Goal: Task Accomplishment & Management: Complete application form

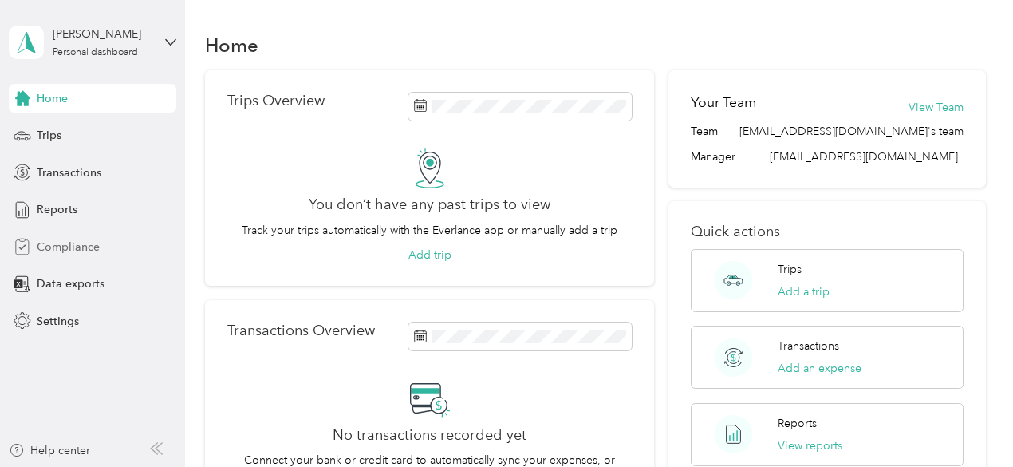
click at [77, 243] on span "Compliance" at bounding box center [68, 246] width 63 height 17
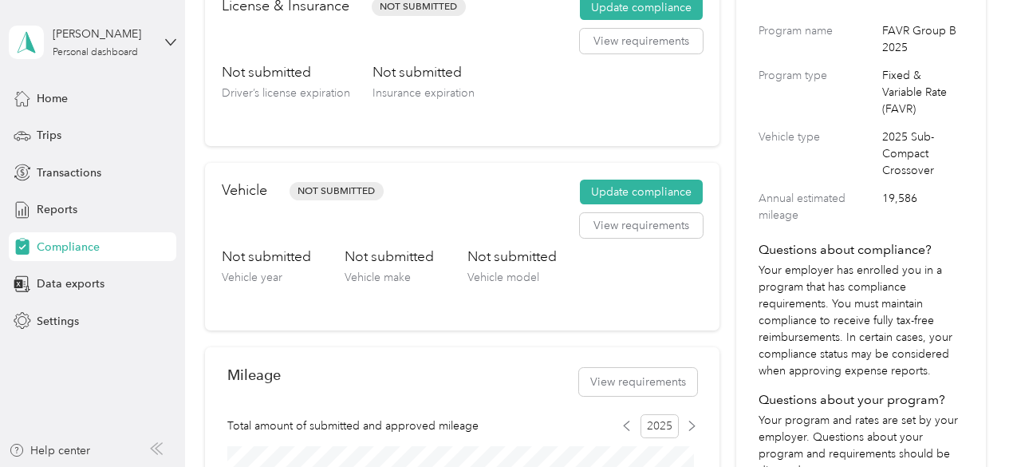
scroll to position [190, 0]
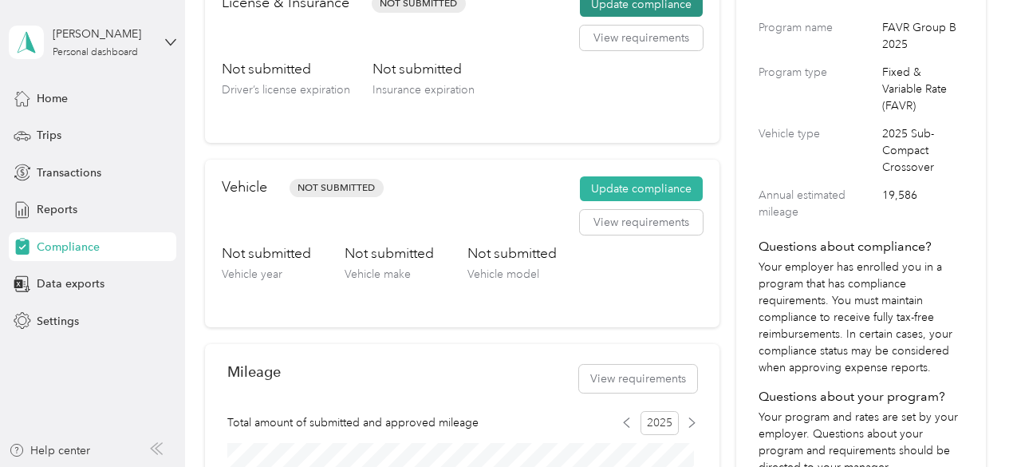
click at [595, 9] on button "Update compliance" at bounding box center [641, 5] width 123 height 26
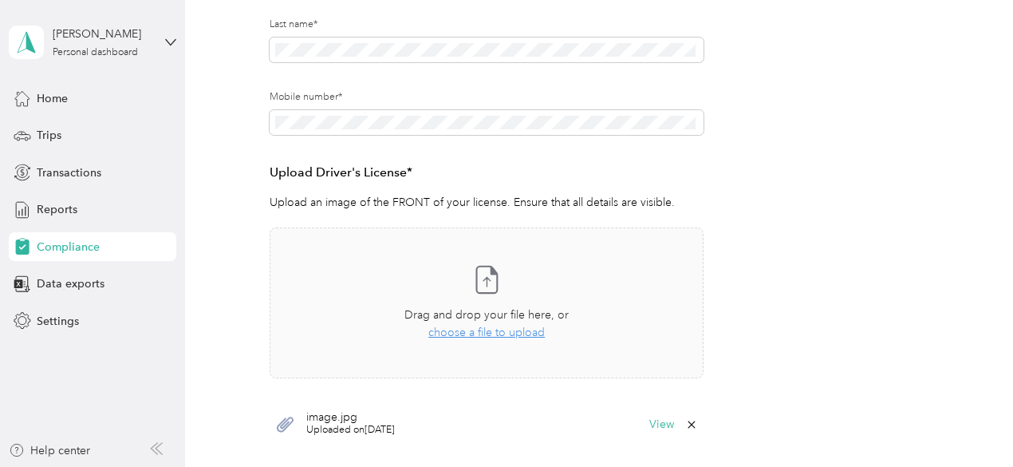
scroll to position [383, 0]
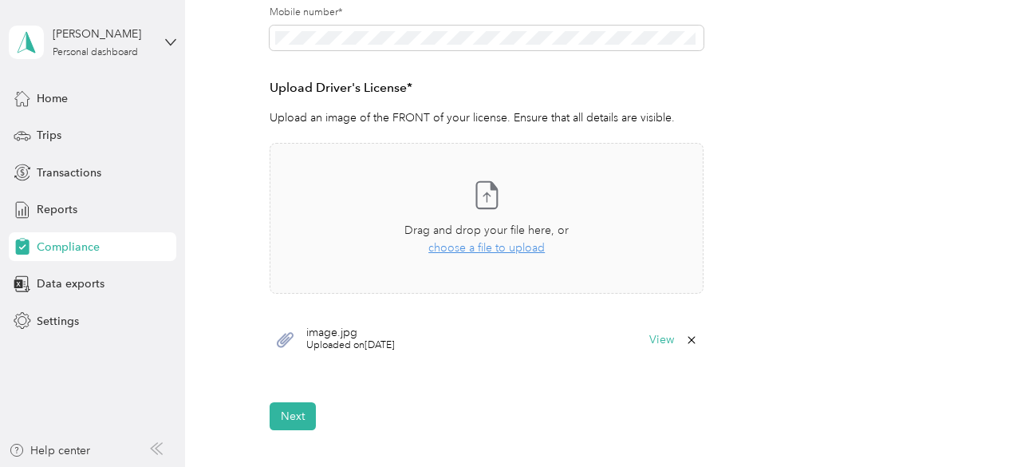
click at [865, 285] on form "Employee details & driver’s license License Insurance declaration Insurance Veh…" at bounding box center [595, 101] width 651 height 657
click at [303, 416] on button "Next" at bounding box center [293, 416] width 46 height 28
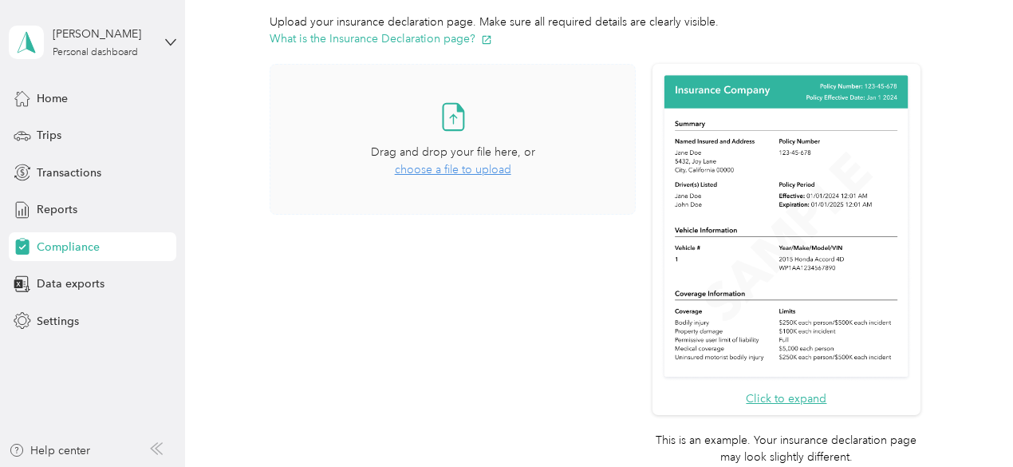
scroll to position [358, 0]
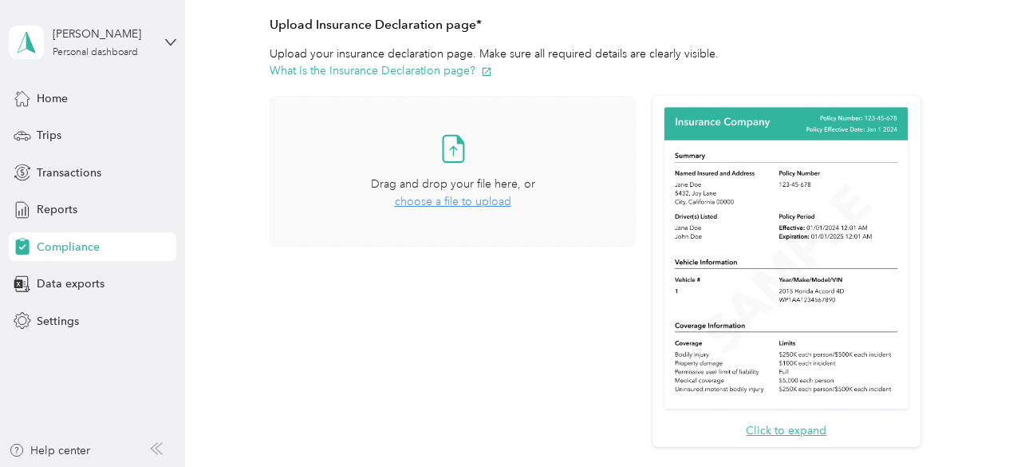
click at [443, 200] on span "choose a file to upload" at bounding box center [453, 202] width 116 height 14
click at [171, 291] on div "Data exports" at bounding box center [92, 284] width 167 height 29
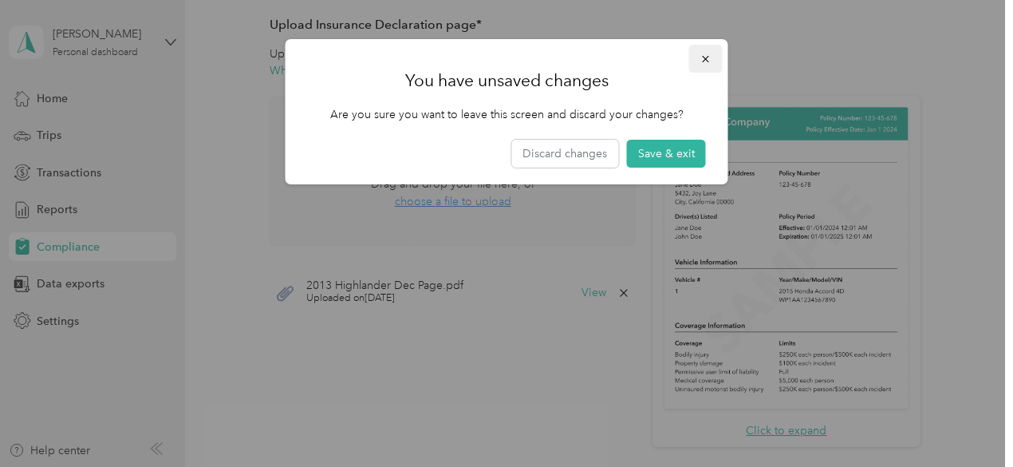
click at [712, 58] on button "button" at bounding box center [705, 59] width 33 height 28
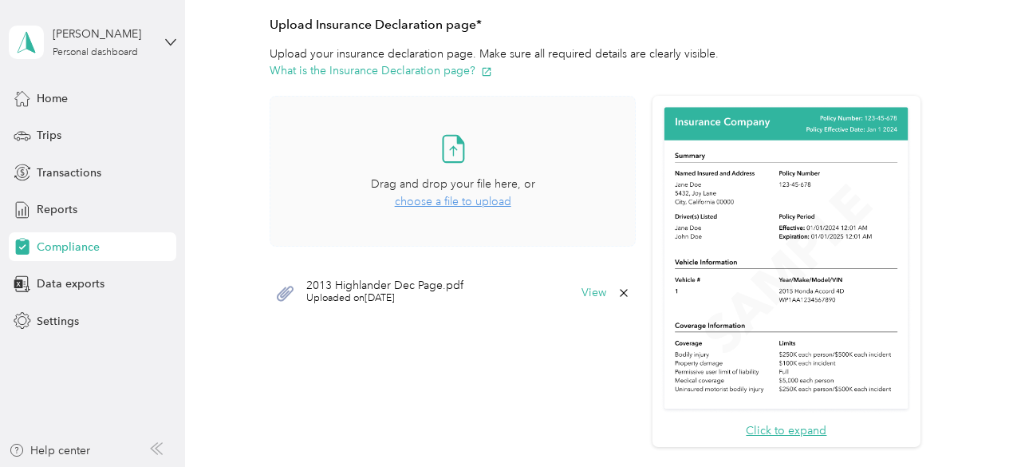
click at [589, 420] on div "Take a photo or choose a photo from your library Drag and drop your file here, …" at bounding box center [453, 299] width 366 height 407
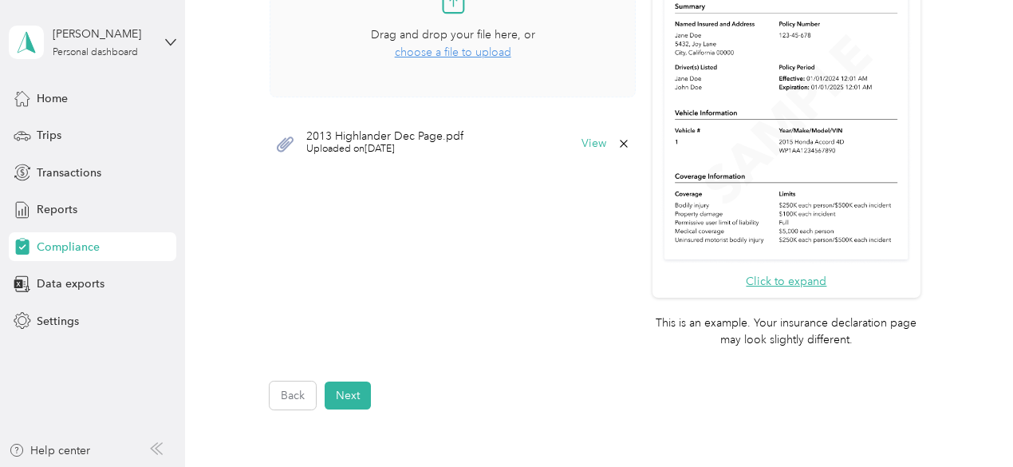
scroll to position [518, 0]
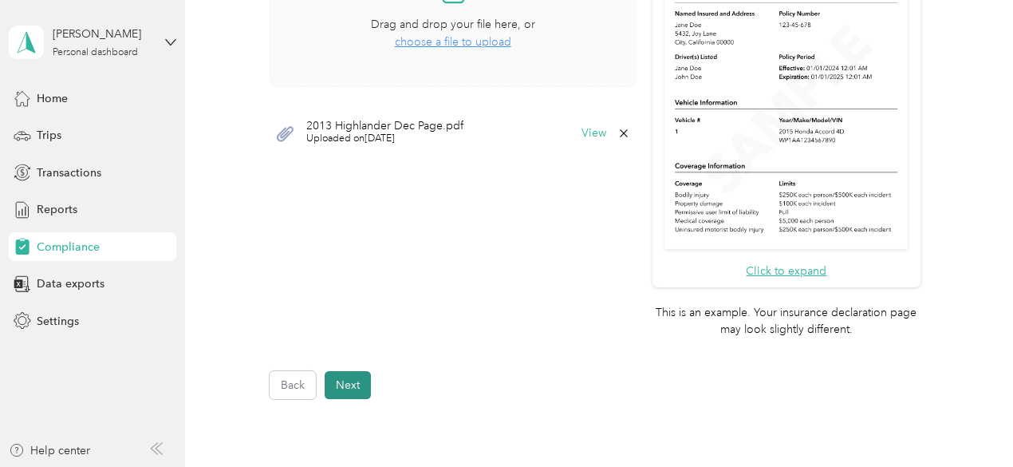
click at [335, 385] on button "Next" at bounding box center [348, 385] width 46 height 28
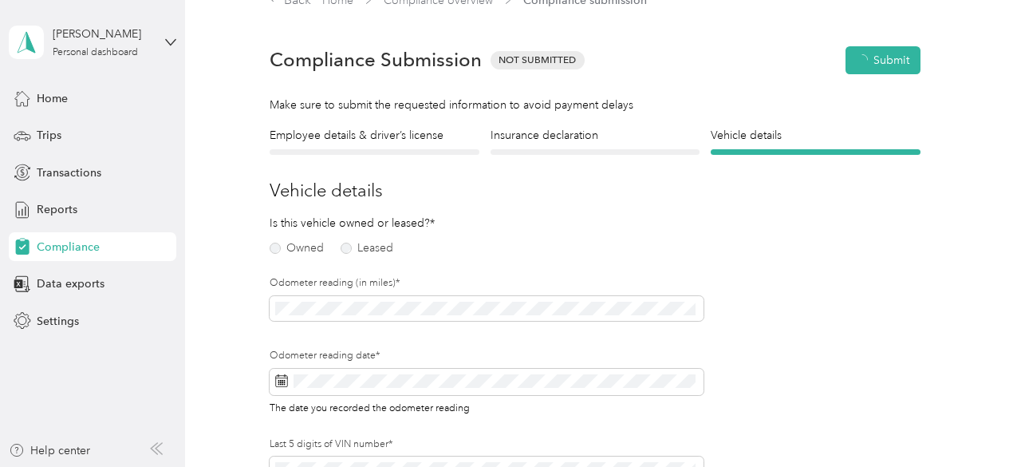
scroll to position [19, 0]
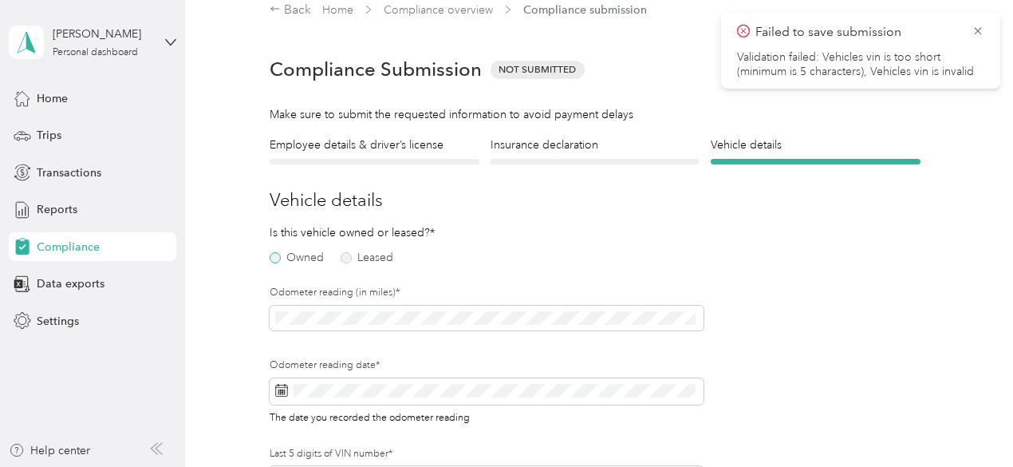
click at [278, 260] on label "Owned" at bounding box center [297, 257] width 54 height 11
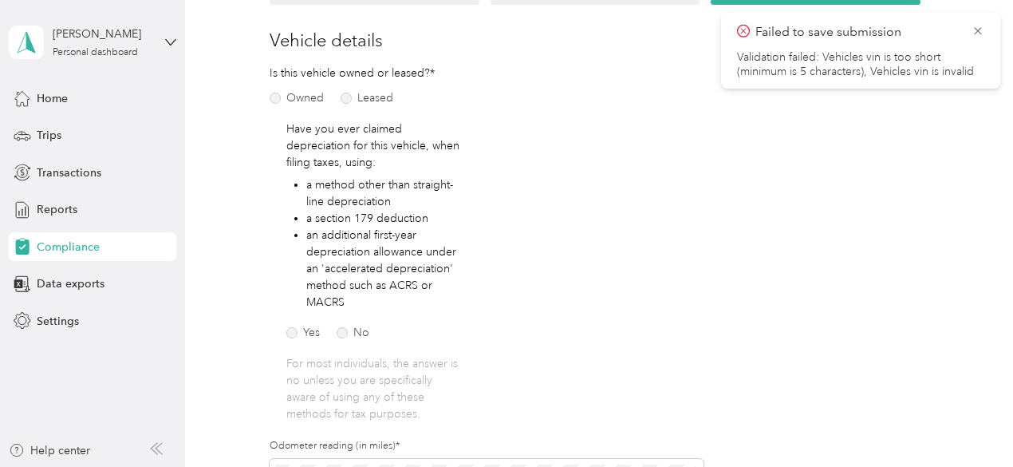
scroll to position [211, 0]
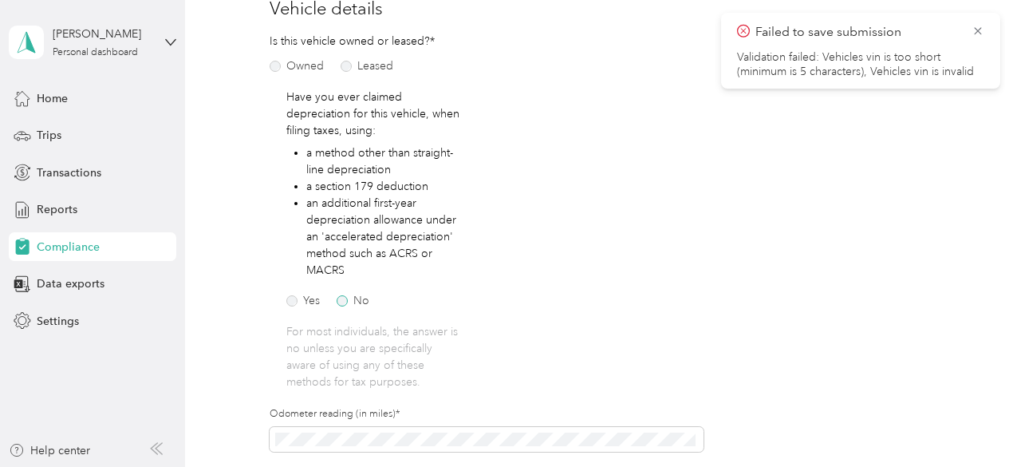
click at [342, 299] on label "No" at bounding box center [353, 300] width 33 height 11
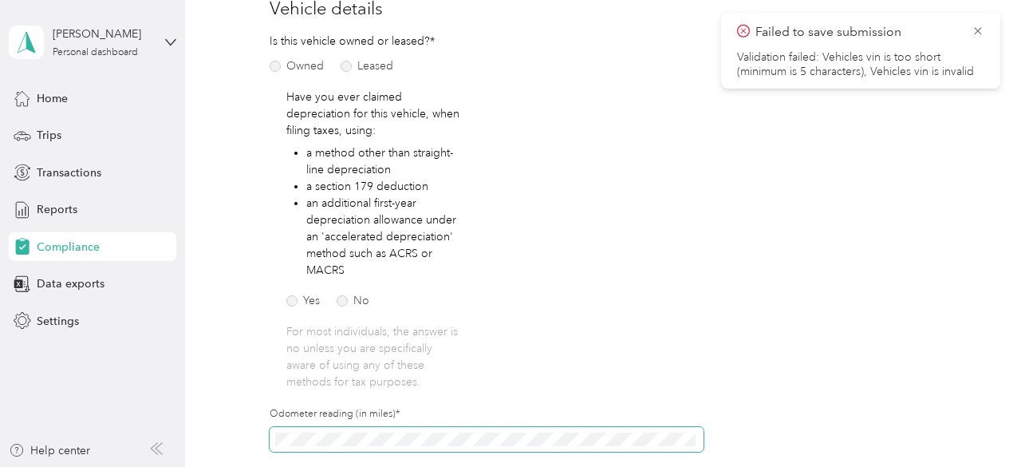
click at [306, 430] on span at bounding box center [487, 440] width 434 height 26
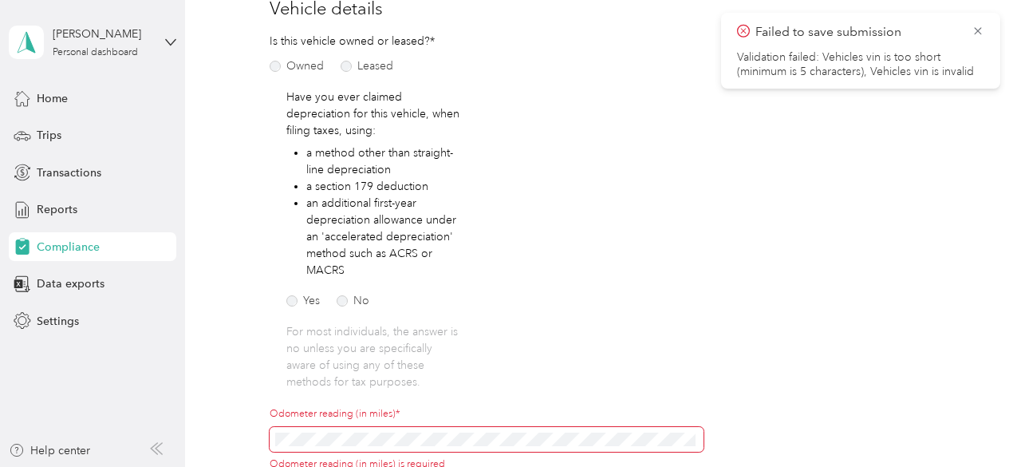
click at [239, 369] on div "Employee details & driver’s license License Insurance declaration Insurance Veh…" at bounding box center [595, 326] width 781 height 762
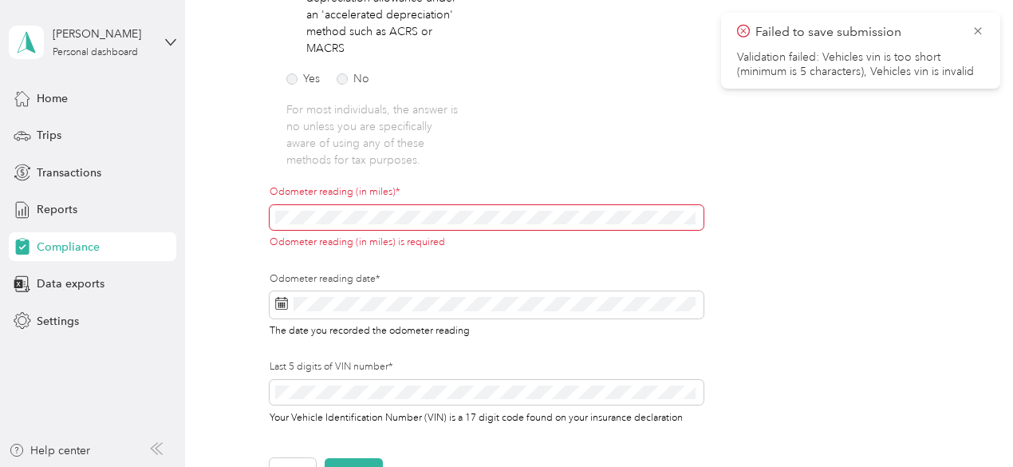
scroll to position [434, 0]
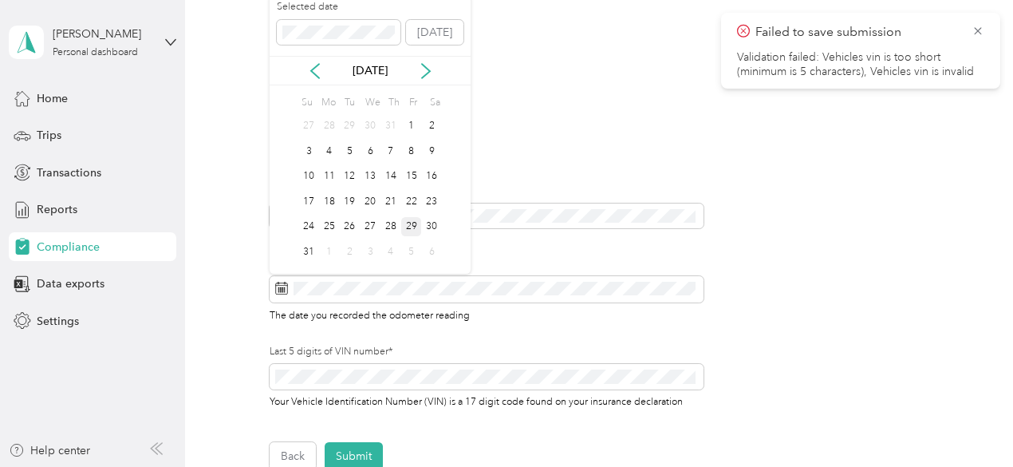
click at [411, 227] on div "29" at bounding box center [411, 227] width 21 height 20
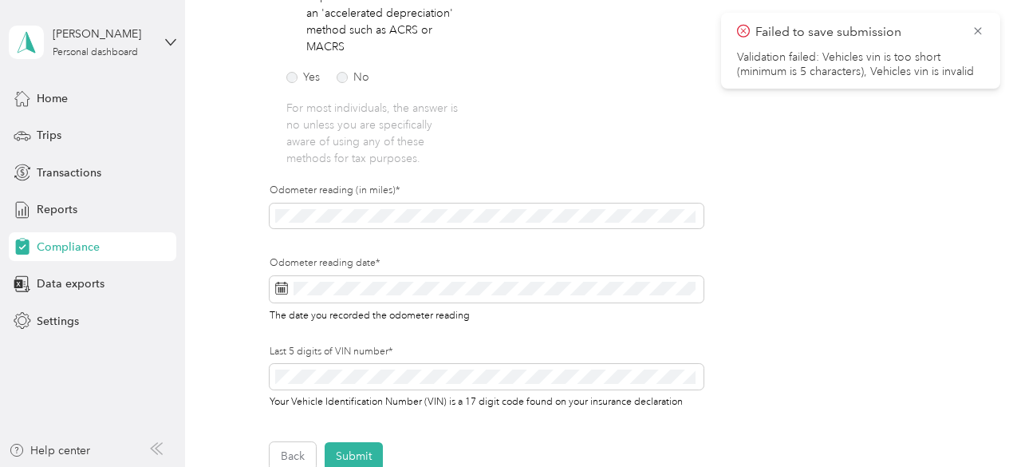
click at [222, 359] on div "Employee details & driver’s license License Insurance declaration Insurance Veh…" at bounding box center [595, 96] width 781 height 748
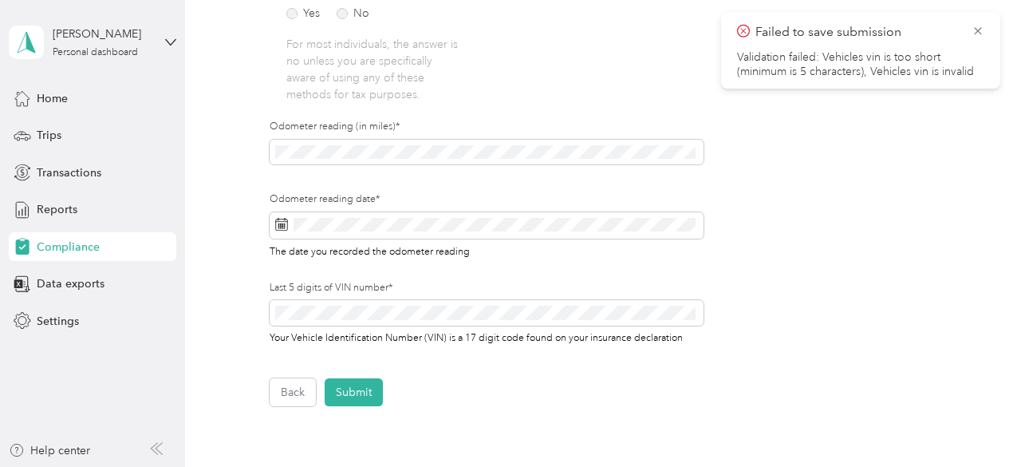
scroll to position [498, 0]
click at [355, 400] on button "Submit" at bounding box center [354, 392] width 58 height 28
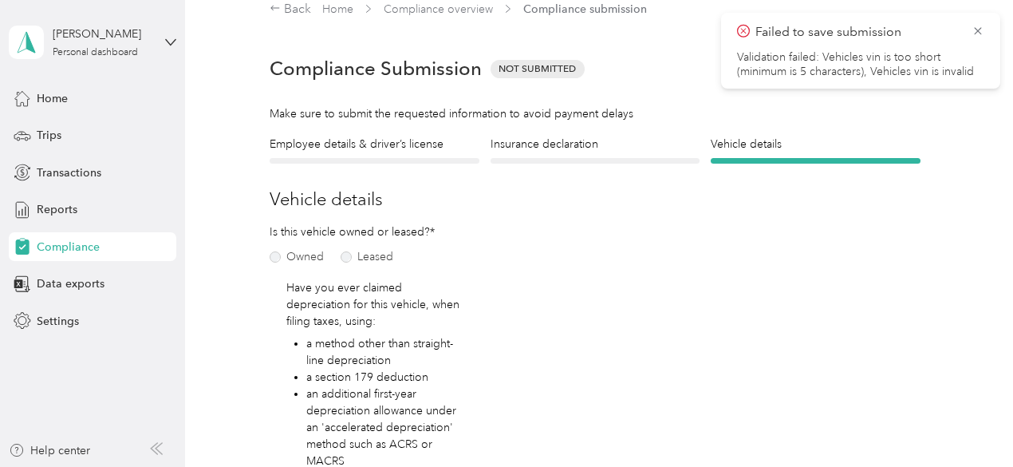
scroll to position [19, 0]
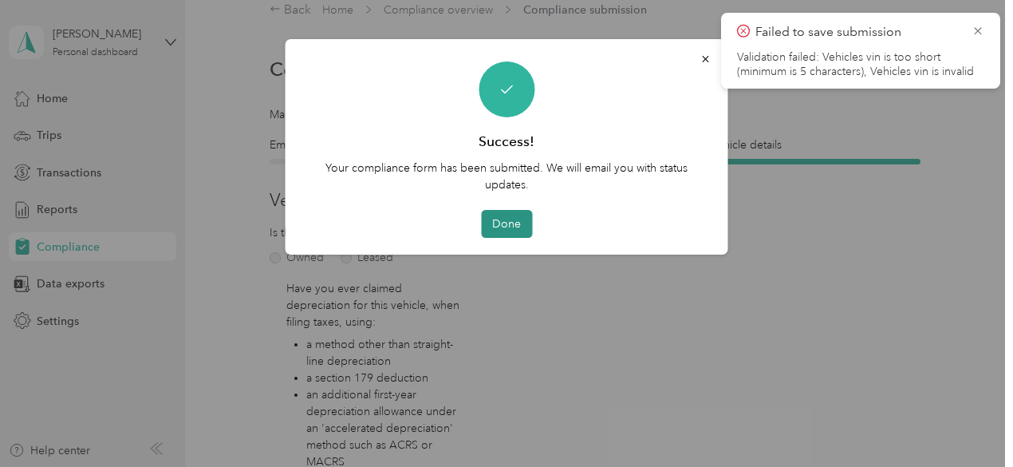
click at [507, 226] on button "Done" at bounding box center [506, 224] width 51 height 28
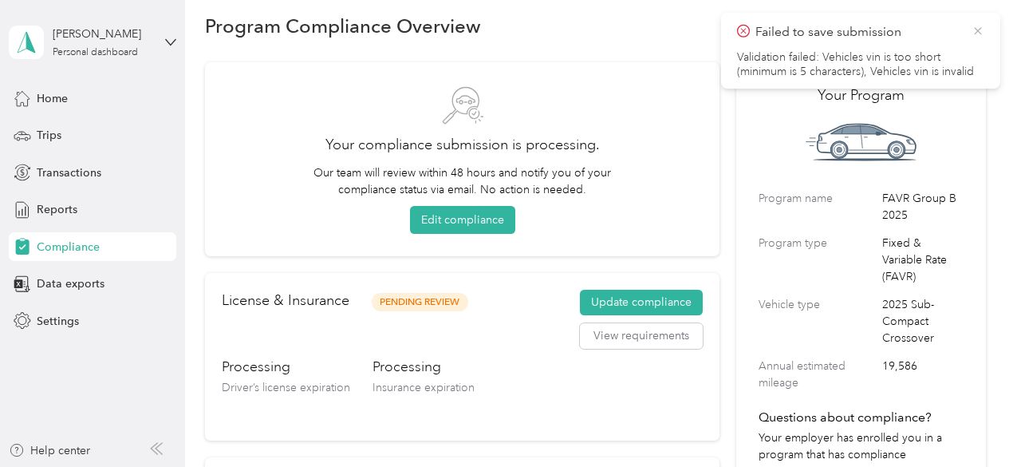
click at [976, 32] on icon at bounding box center [977, 30] width 7 height 7
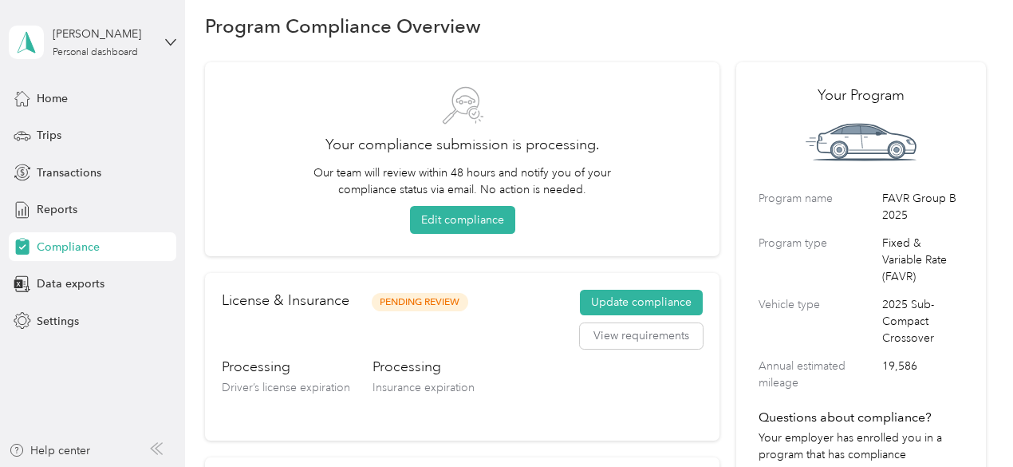
click at [210, 331] on div "License & Insurance Pending Review Update compliance View requirements Processi…" at bounding box center [462, 356] width 514 height 167
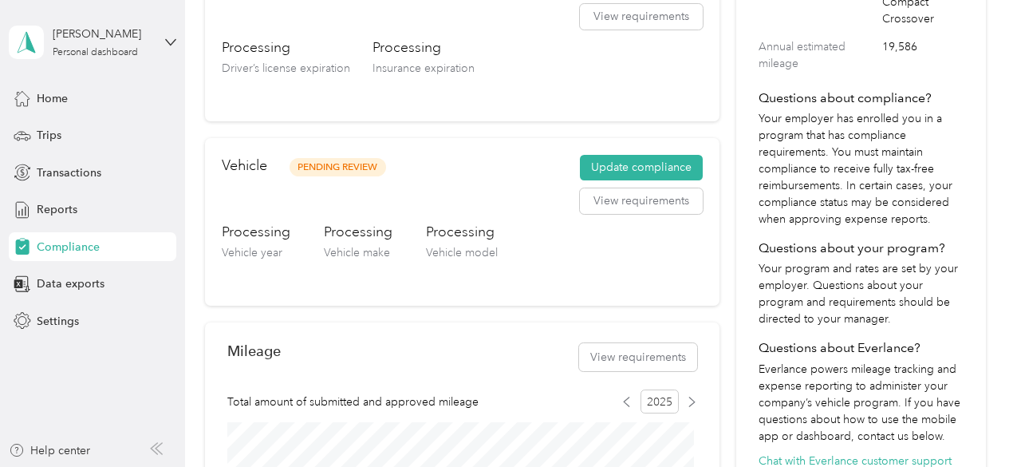
scroll to position [370, 0]
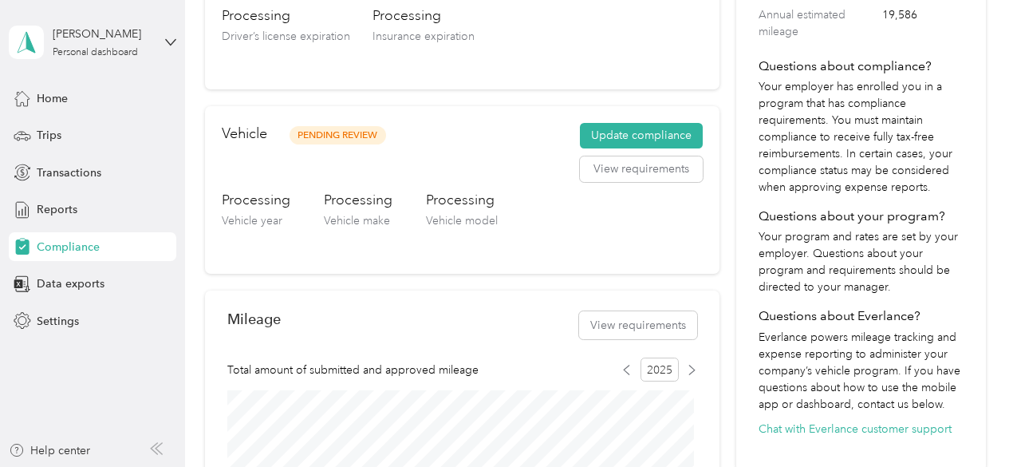
click at [199, 309] on div "Program Compliance Overview Your compliance submission is processing. Our team …" at bounding box center [595, 257] width 820 height 1254
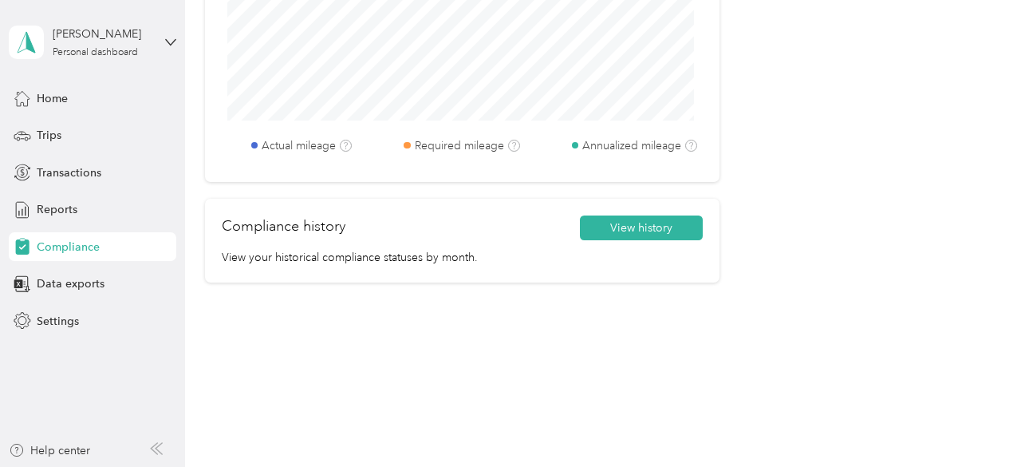
scroll to position [865, 0]
click at [42, 136] on span "Trips" at bounding box center [49, 135] width 25 height 17
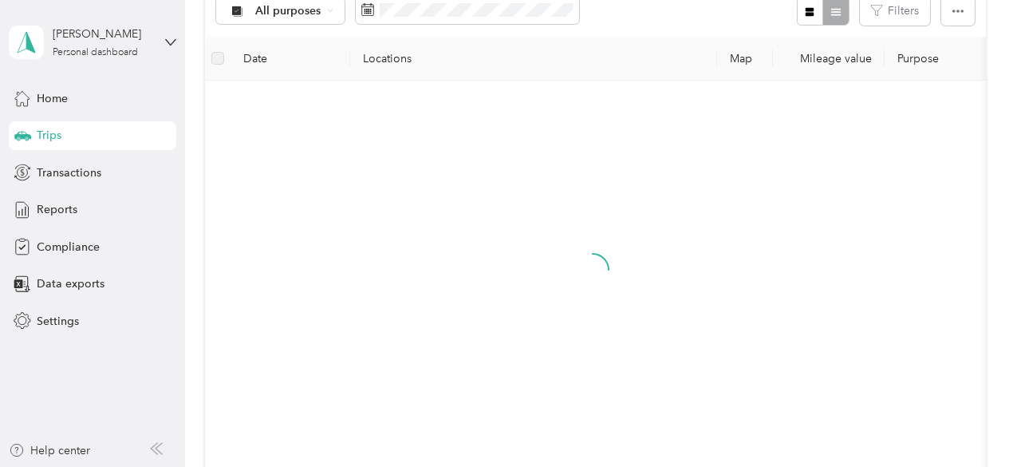
scroll to position [495, 0]
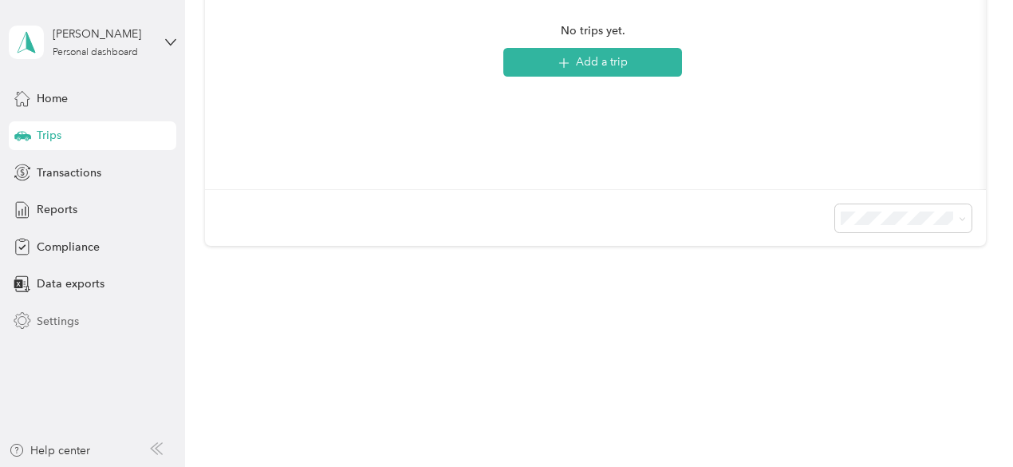
click at [49, 313] on span "Settings" at bounding box center [58, 321] width 42 height 17
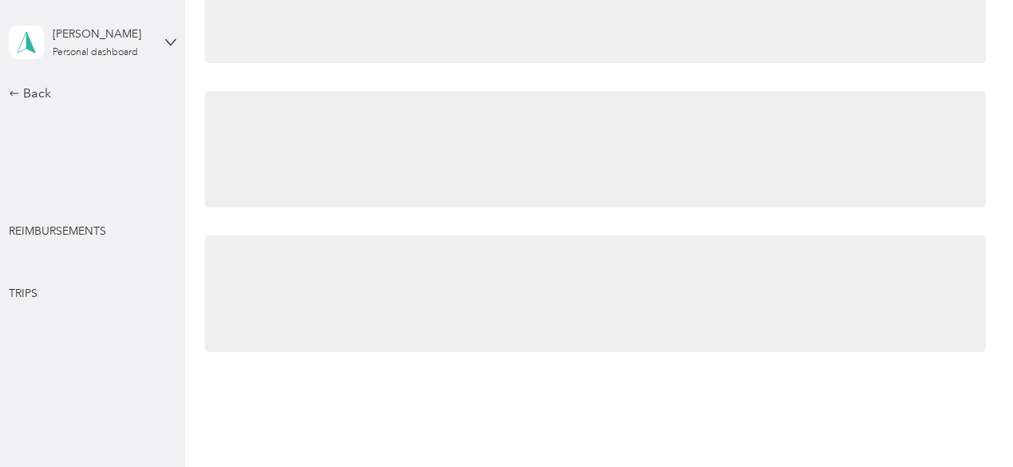
scroll to position [819, 0]
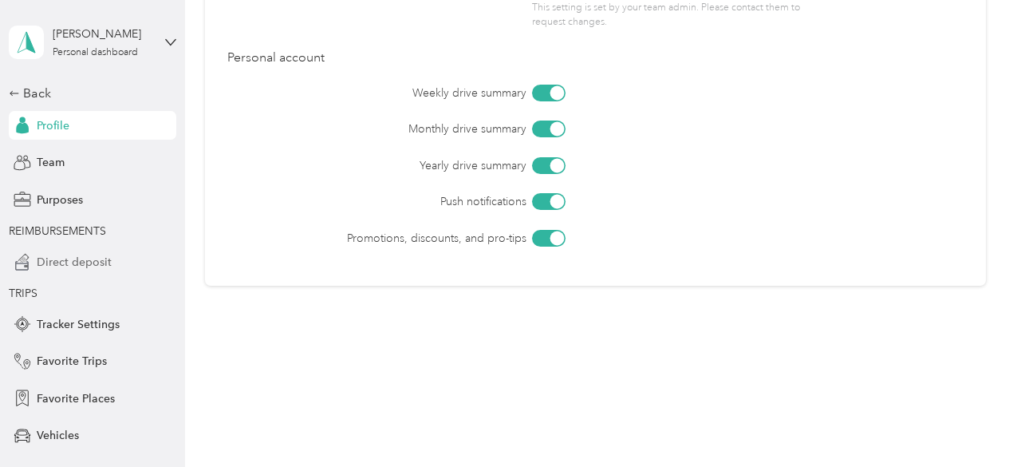
click at [67, 262] on span "Direct deposit" at bounding box center [74, 262] width 75 height 17
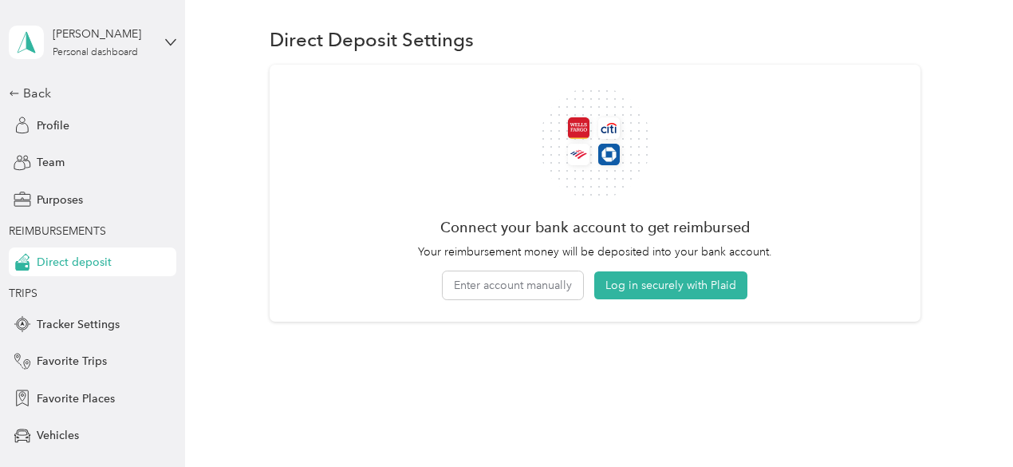
scroll to position [55, 0]
